Goal: Task Accomplishment & Management: Manage account settings

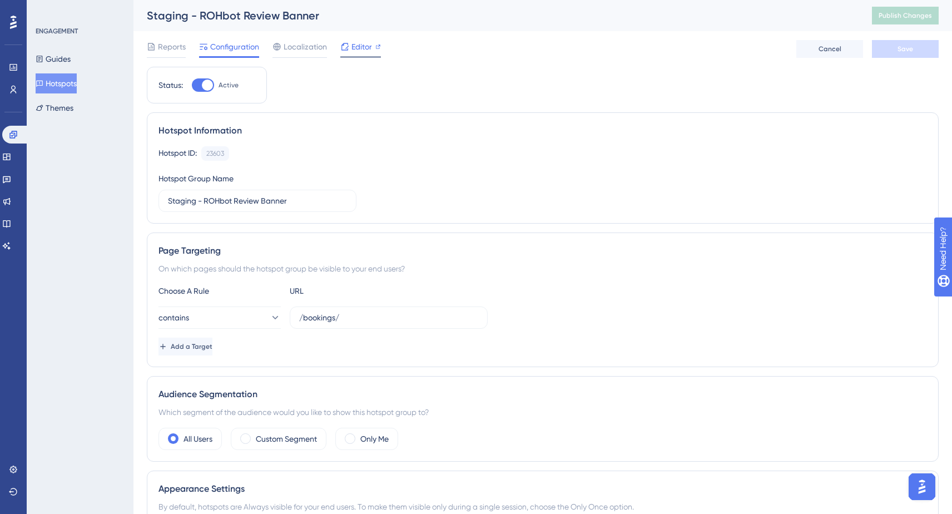
click at [356, 48] on span "Editor" at bounding box center [361, 46] width 21 height 13
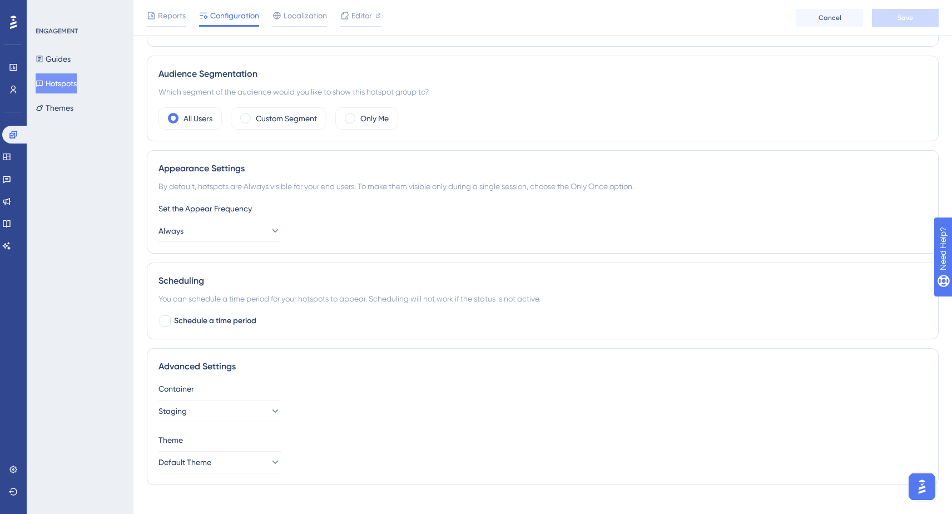
scroll to position [340, 0]
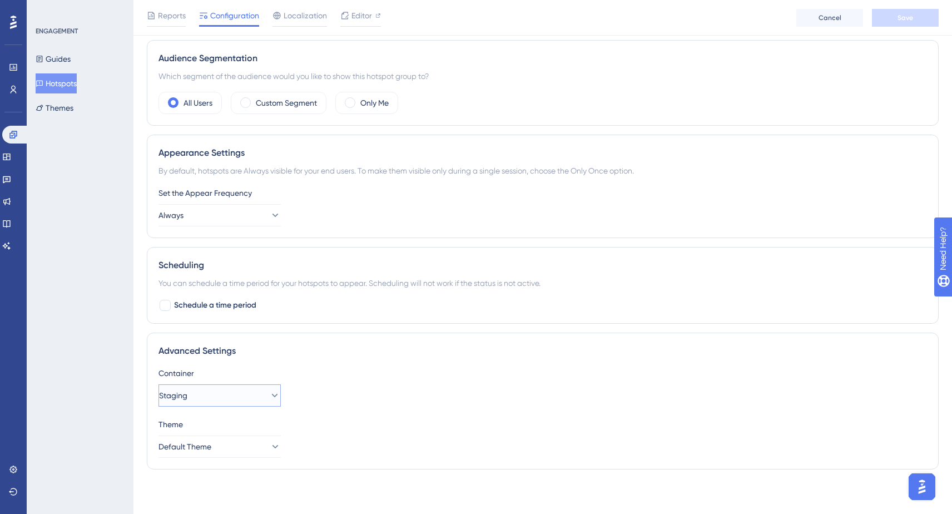
click at [259, 393] on button "Staging" at bounding box center [219, 395] width 122 height 22
click at [235, 426] on div "Production Production" at bounding box center [220, 429] width 108 height 22
click at [225, 402] on button "Production" at bounding box center [219, 395] width 122 height 22
click at [206, 447] on div "Staging Staging" at bounding box center [220, 451] width 108 height 22
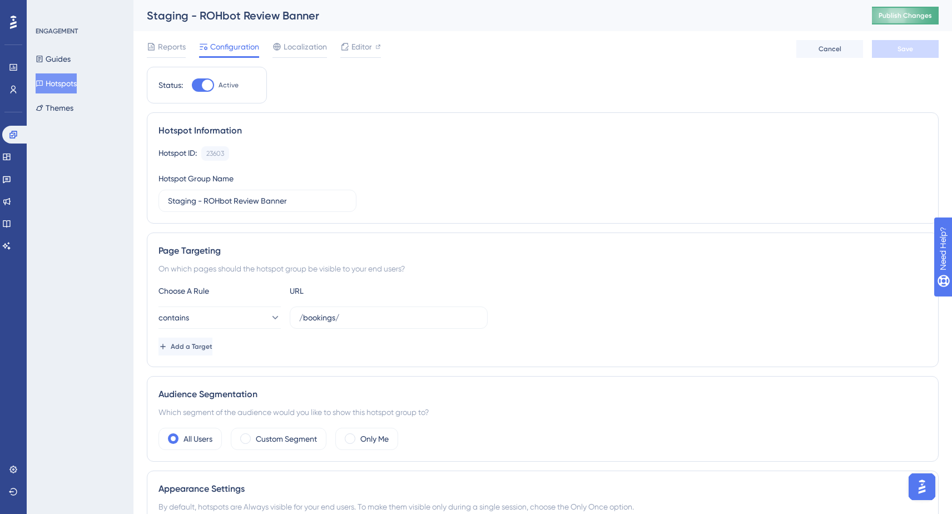
click at [894, 19] on span "Publish Changes" at bounding box center [905, 15] width 53 height 9
click at [379, 53] on div at bounding box center [378, 46] width 6 height 13
click at [449, 65] on div "Reports Configuration Localization Editor Cancel Save" at bounding box center [543, 49] width 792 height 36
click at [205, 205] on input "Staging - ROHbot Review Banner" at bounding box center [257, 201] width 179 height 12
click at [315, 136] on div "Hotspot Information" at bounding box center [542, 130] width 768 height 13
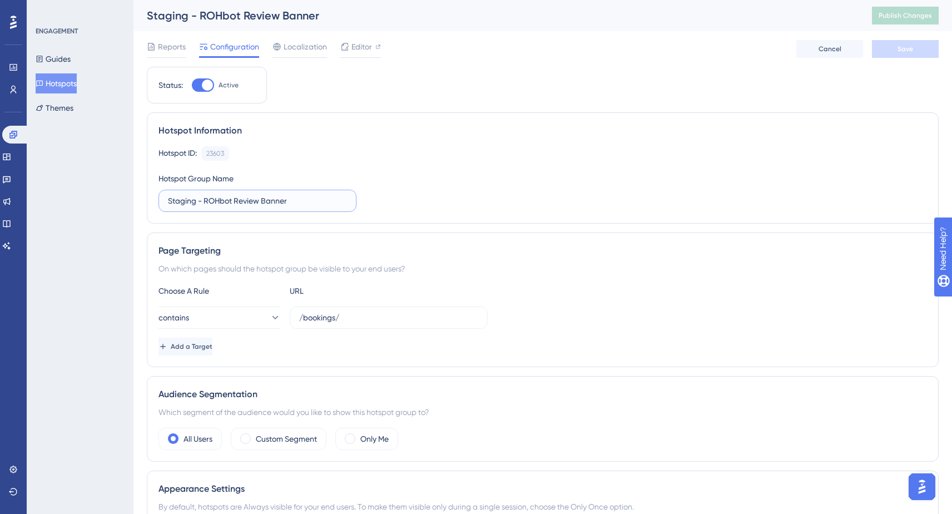
drag, startPoint x: 204, startPoint y: 202, endPoint x: 138, endPoint y: 195, distance: 66.1
click at [138, 195] on div "Performance Users Engagement Widgets Feedback Product Updates Knowledge Base AI…" at bounding box center [542, 416] width 819 height 832
click at [464, 155] on div "Hotspot ID: 23603 Copy" at bounding box center [542, 153] width 768 height 14
click at [315, 209] on label "Staging - ROHbot Review Banner" at bounding box center [257, 201] width 198 height 22
click at [315, 207] on input "Staging - ROHbot Review Banner" at bounding box center [257, 201] width 179 height 12
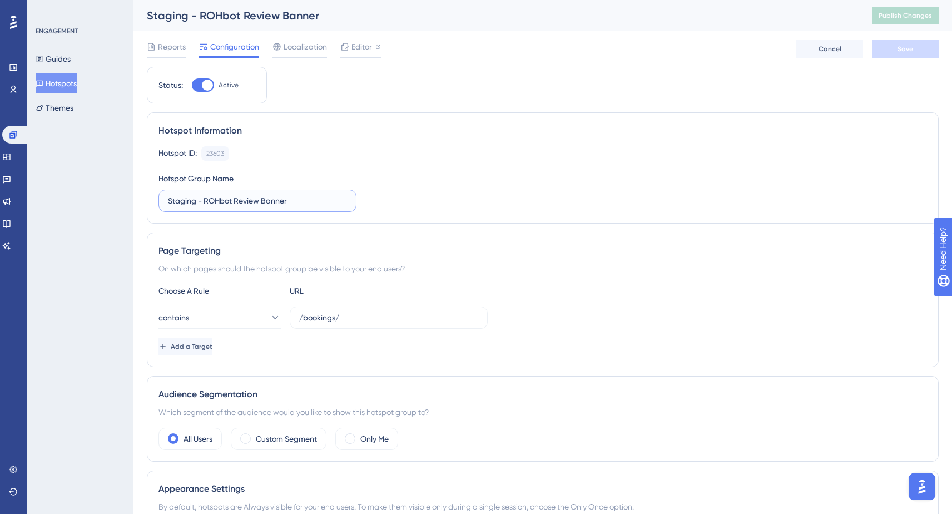
click at [333, 204] on input "Staging - ROHbot Review Banner" at bounding box center [257, 201] width 179 height 12
click at [910, 56] on button "Save" at bounding box center [905, 49] width 67 height 18
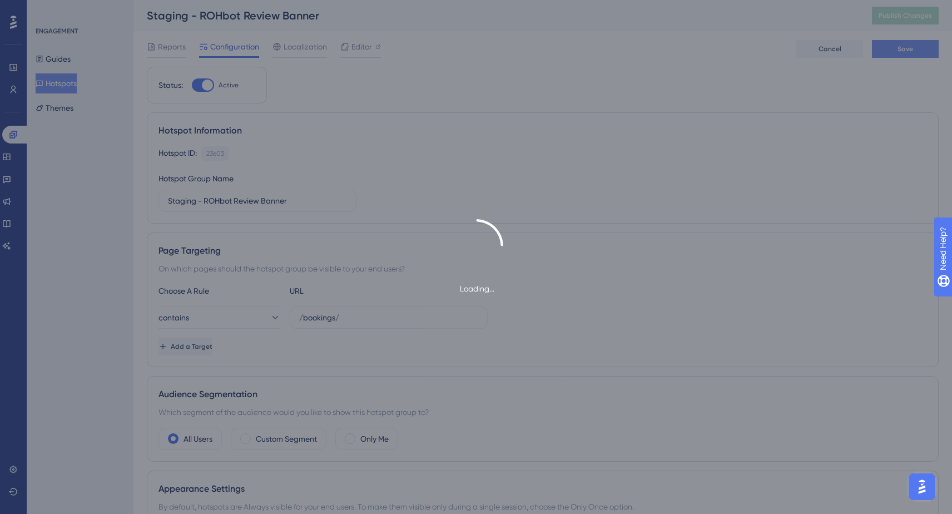
type input "Staging - ROHbot Review Banner"
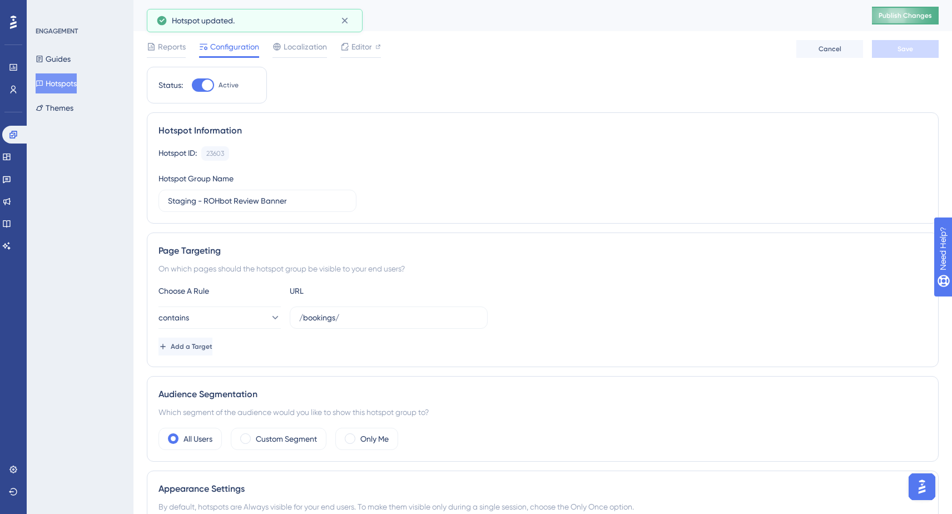
click at [905, 13] on span "Publish Changes" at bounding box center [905, 15] width 53 height 9
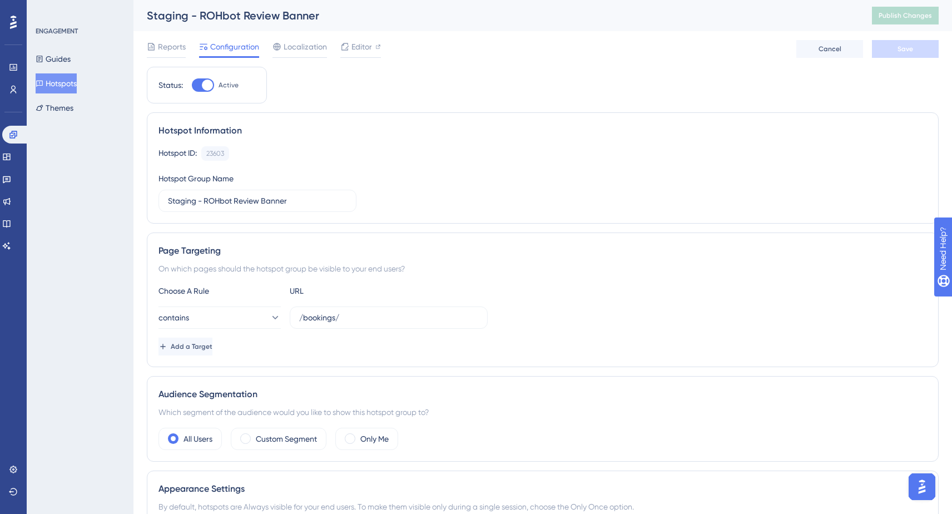
click at [517, 202] on div "Hotspot ID: 23603 Copy Hotspot Group Name Staging - ROHbot Review Banner" at bounding box center [542, 179] width 768 height 66
click at [308, 50] on span "Localization" at bounding box center [305, 46] width 43 height 13
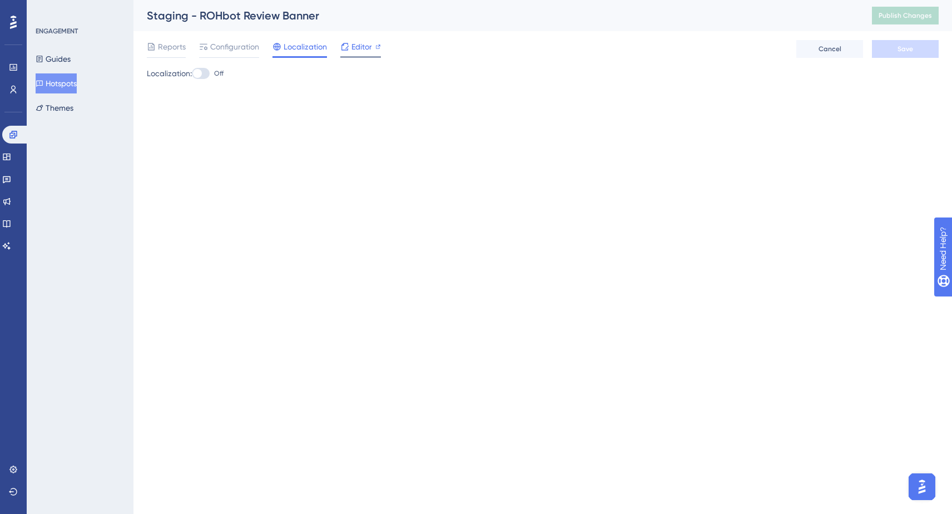
click at [364, 51] on span "Editor" at bounding box center [361, 46] width 21 height 13
click at [894, 20] on button "Publish Changes" at bounding box center [905, 16] width 67 height 18
click at [219, 47] on span "Configuration" at bounding box center [234, 46] width 49 height 13
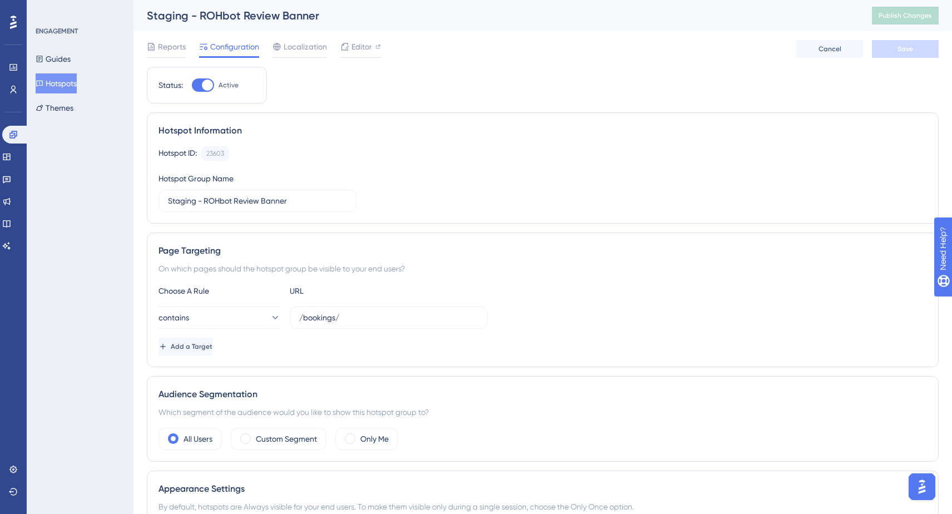
click at [75, 80] on button "Hotspots" at bounding box center [56, 83] width 41 height 20
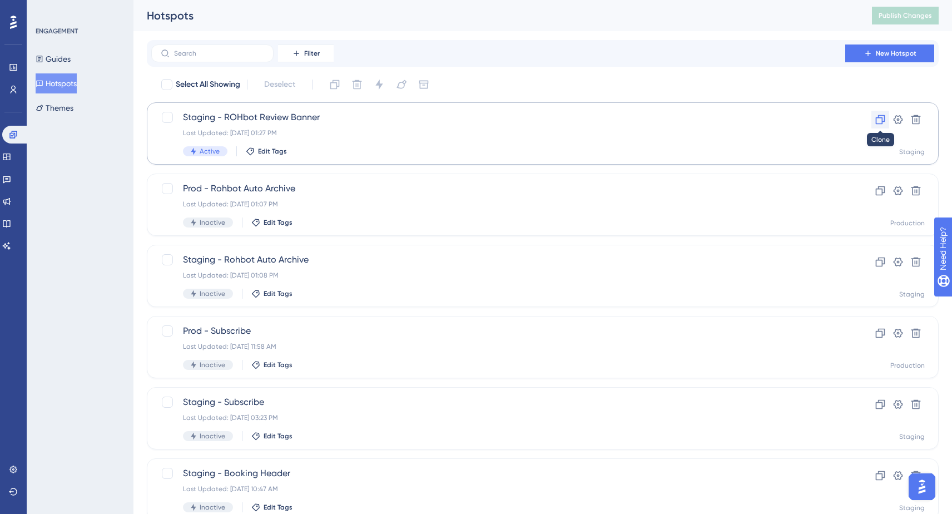
click at [879, 118] on icon at bounding box center [880, 119] width 11 height 11
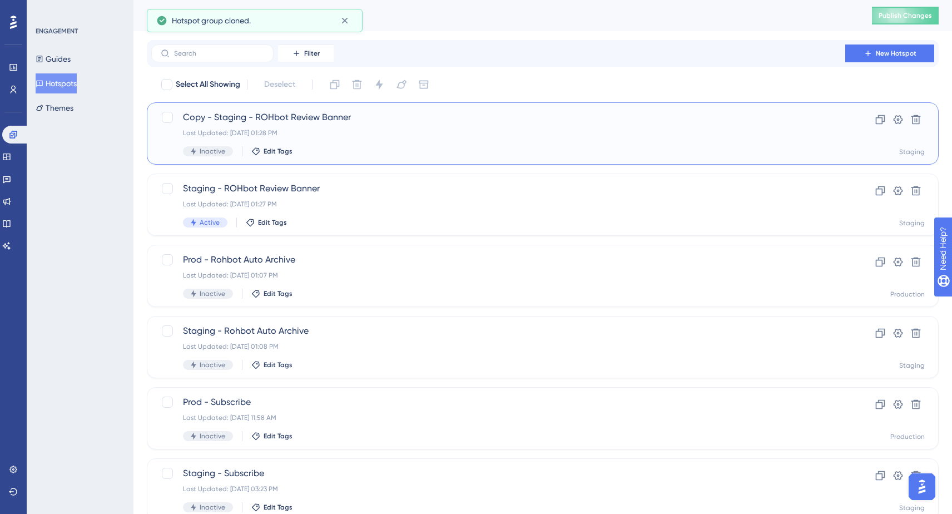
click at [245, 116] on span "Copy - Staging - ROHbot Review Banner" at bounding box center [498, 117] width 631 height 13
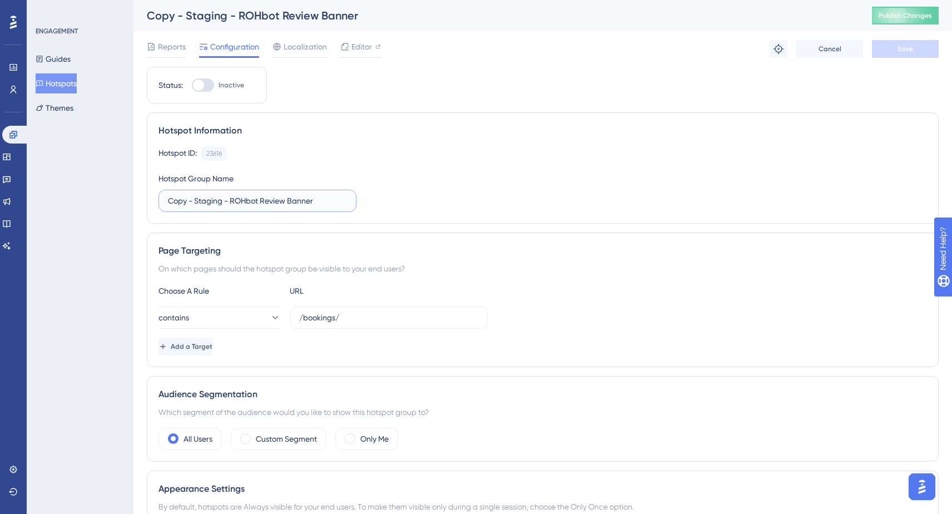
drag, startPoint x: 221, startPoint y: 202, endPoint x: -4, endPoint y: 188, distance: 225.6
click at [0, 0] on html "Performance Users Engagement Widgets Feedback Product Updates Knowledge Base AI…" at bounding box center [476, 0] width 952 height 0
type input "Prod - ROHbot Review Banner"
click at [495, 215] on div "Hotspot Information Hotspot ID: 23616 Copy Hotspot Group Name Prod - ROHbot Rev…" at bounding box center [543, 167] width 792 height 111
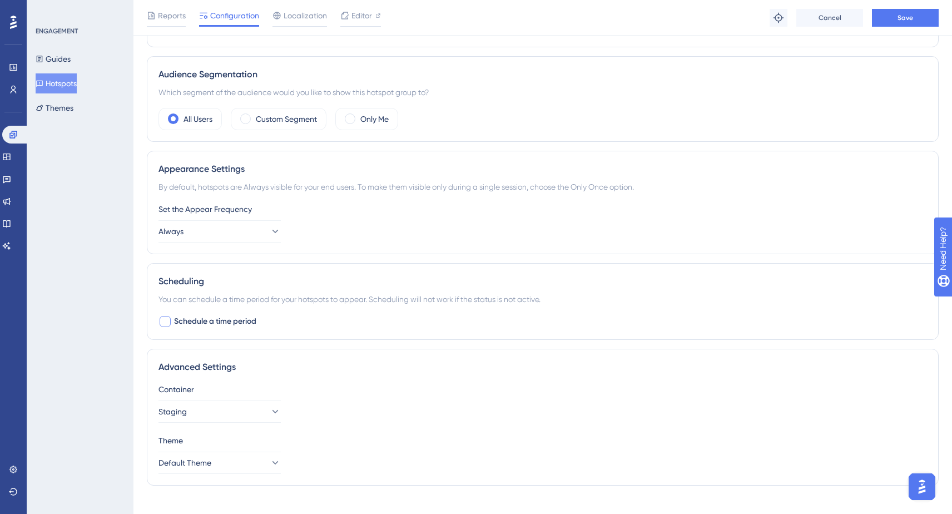
scroll to position [340, 0]
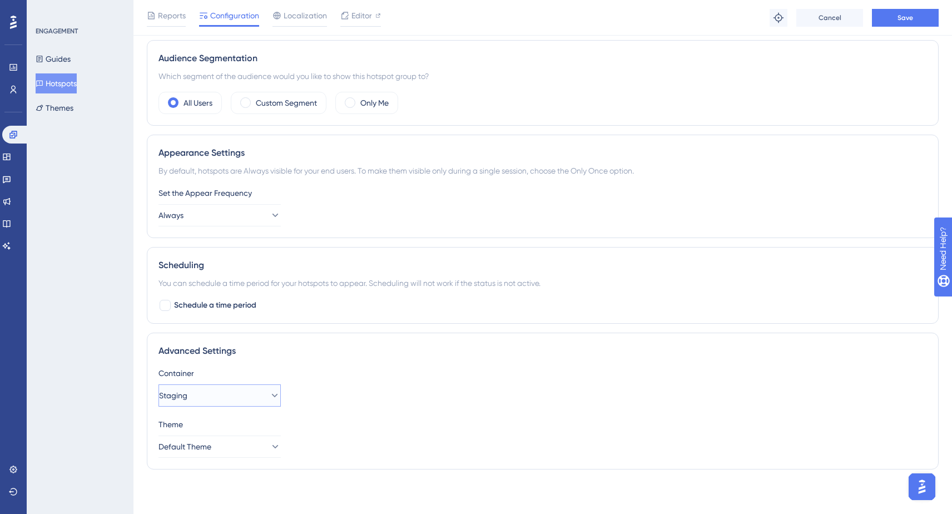
click at [210, 400] on button "Staging" at bounding box center [219, 395] width 122 height 22
click at [219, 418] on div "Production Production Staging Staging" at bounding box center [219, 440] width 122 height 59
click at [226, 426] on div "Production Production" at bounding box center [220, 429] width 108 height 22
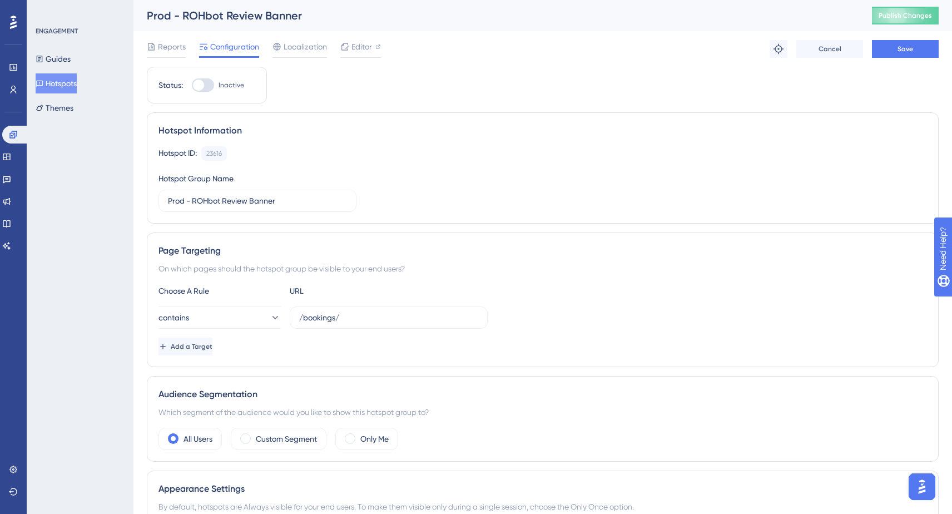
click at [200, 87] on div at bounding box center [198, 85] width 11 height 11
click at [192, 86] on input "Inactive" at bounding box center [191, 85] width 1 height 1
checkbox input "true"
click at [898, 53] on button "Save" at bounding box center [905, 49] width 67 height 18
click at [923, 16] on span "Publish Changes" at bounding box center [905, 15] width 53 height 9
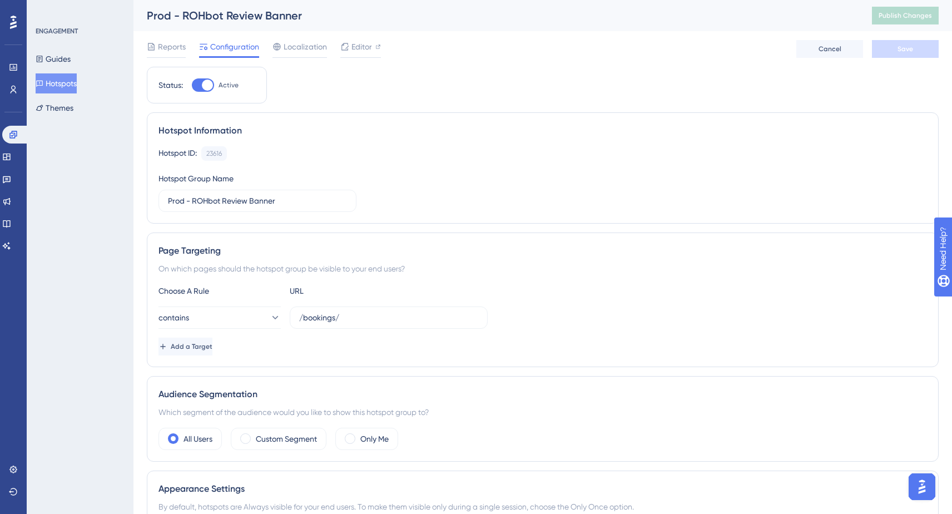
click at [659, 109] on div "Status: Active Hotspot Information Hotspot ID: 23616 Copy Hotspot Group Name Pr…" at bounding box center [543, 440] width 792 height 747
